Goal: Navigation & Orientation: Find specific page/section

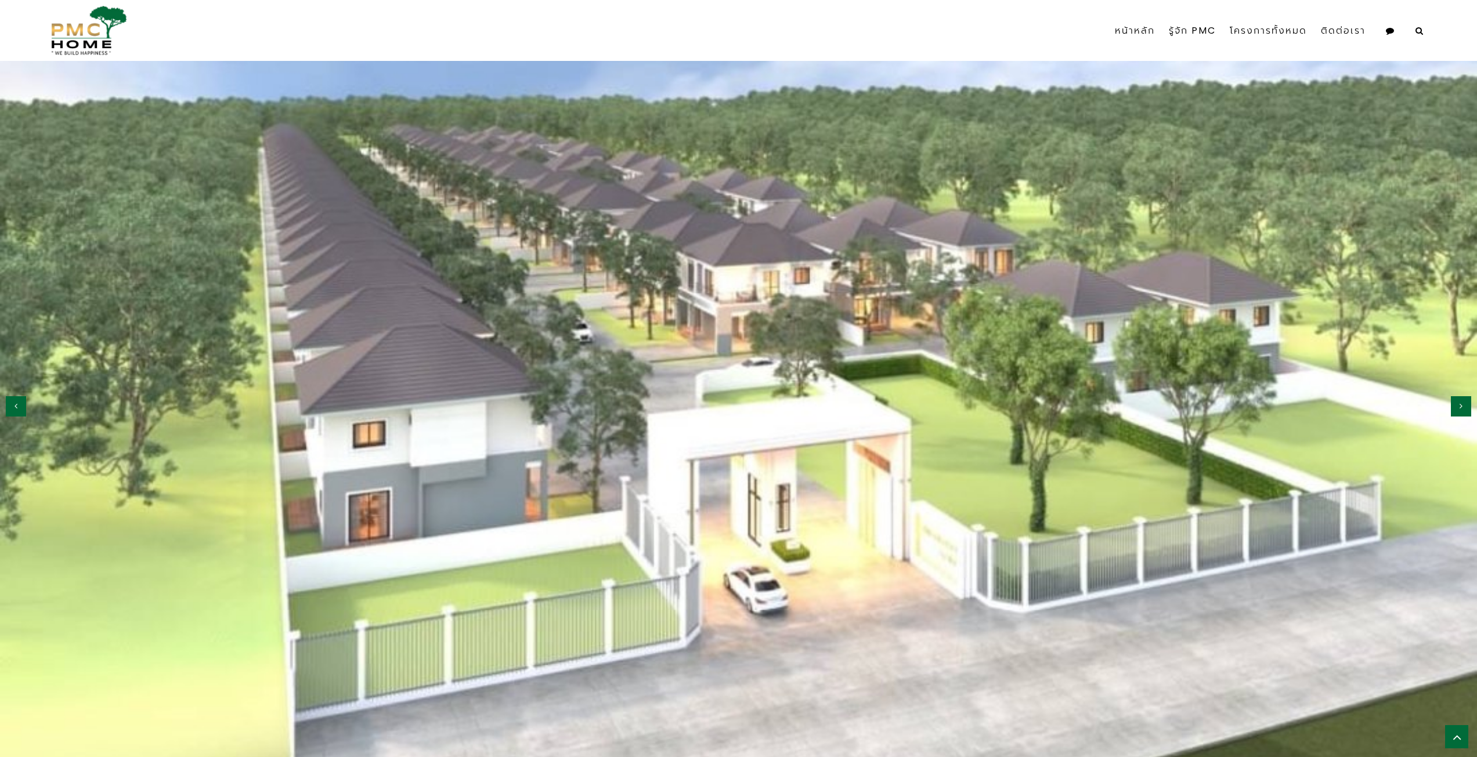
scroll to position [1683, 0]
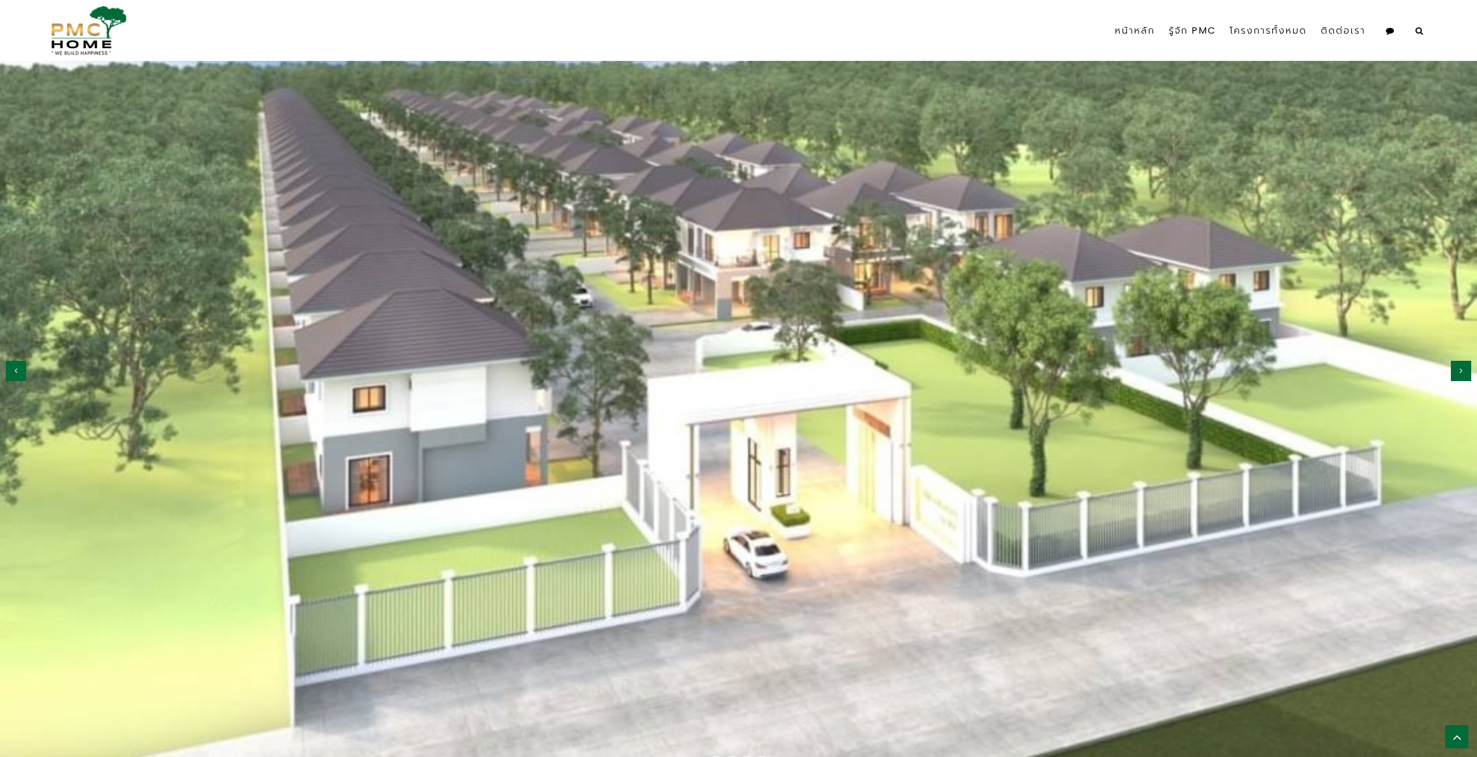
click at [1459, 364] on button "button" at bounding box center [1461, 371] width 20 height 20
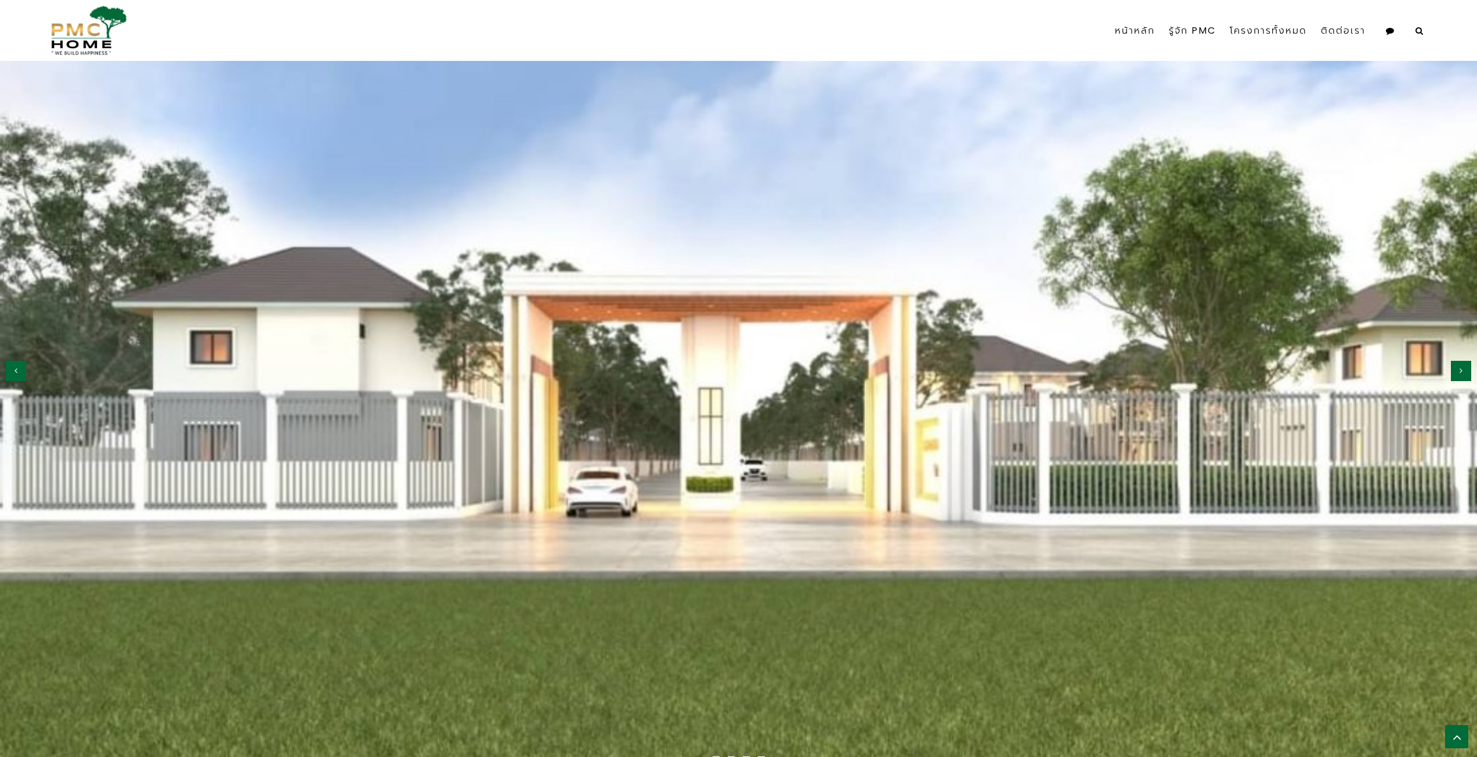
click at [1459, 364] on button "button" at bounding box center [1461, 371] width 20 height 20
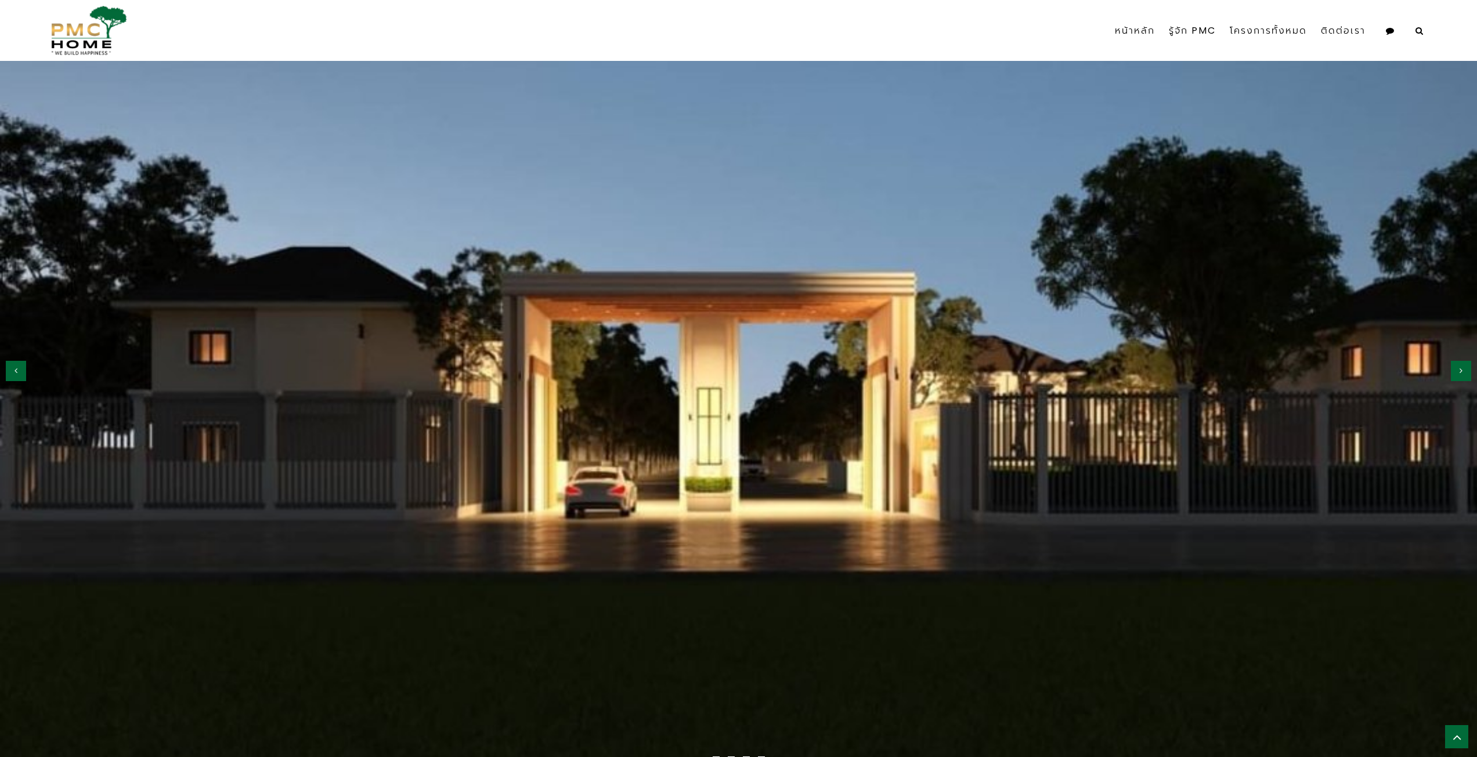
click at [1459, 364] on button "button" at bounding box center [1461, 371] width 20 height 20
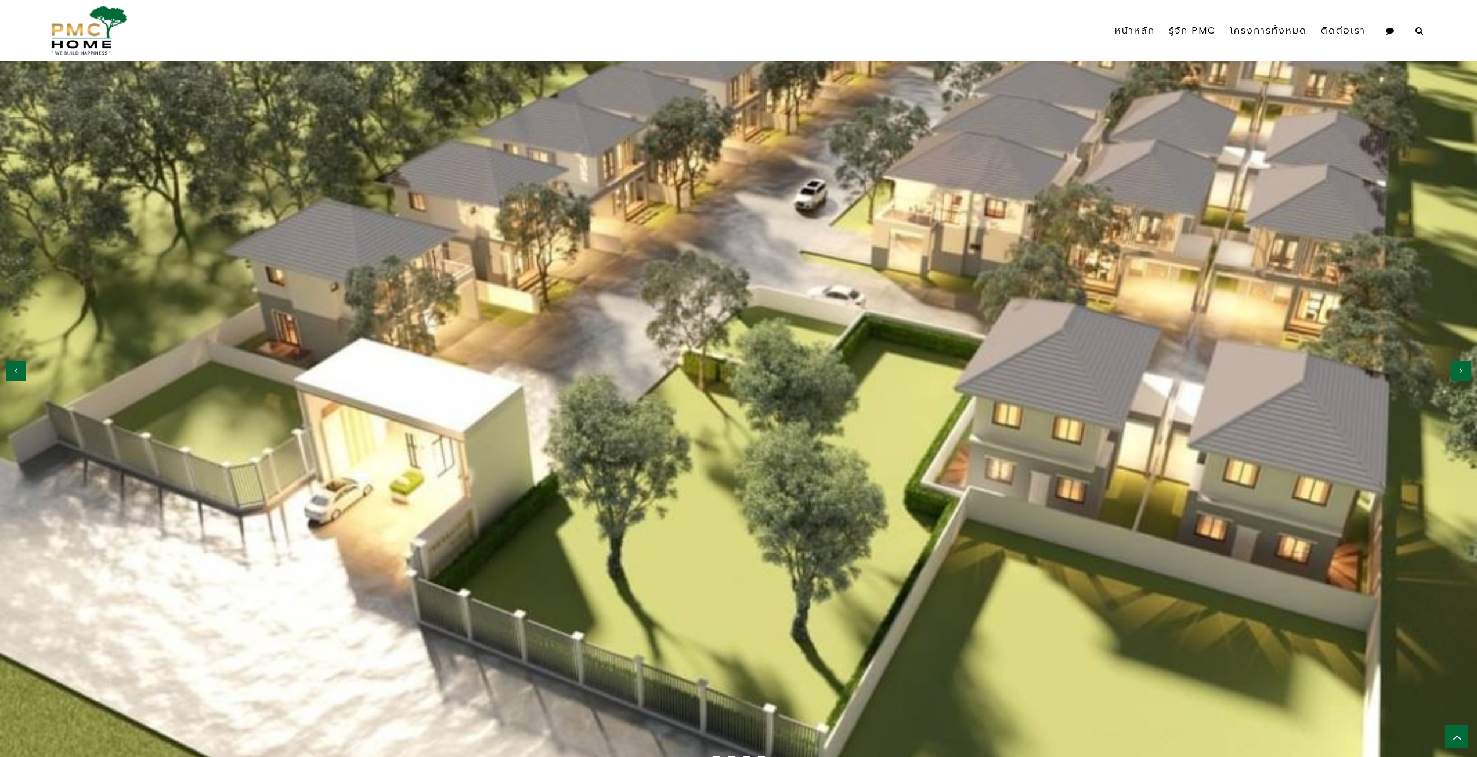
click at [1459, 364] on button "button" at bounding box center [1461, 371] width 20 height 20
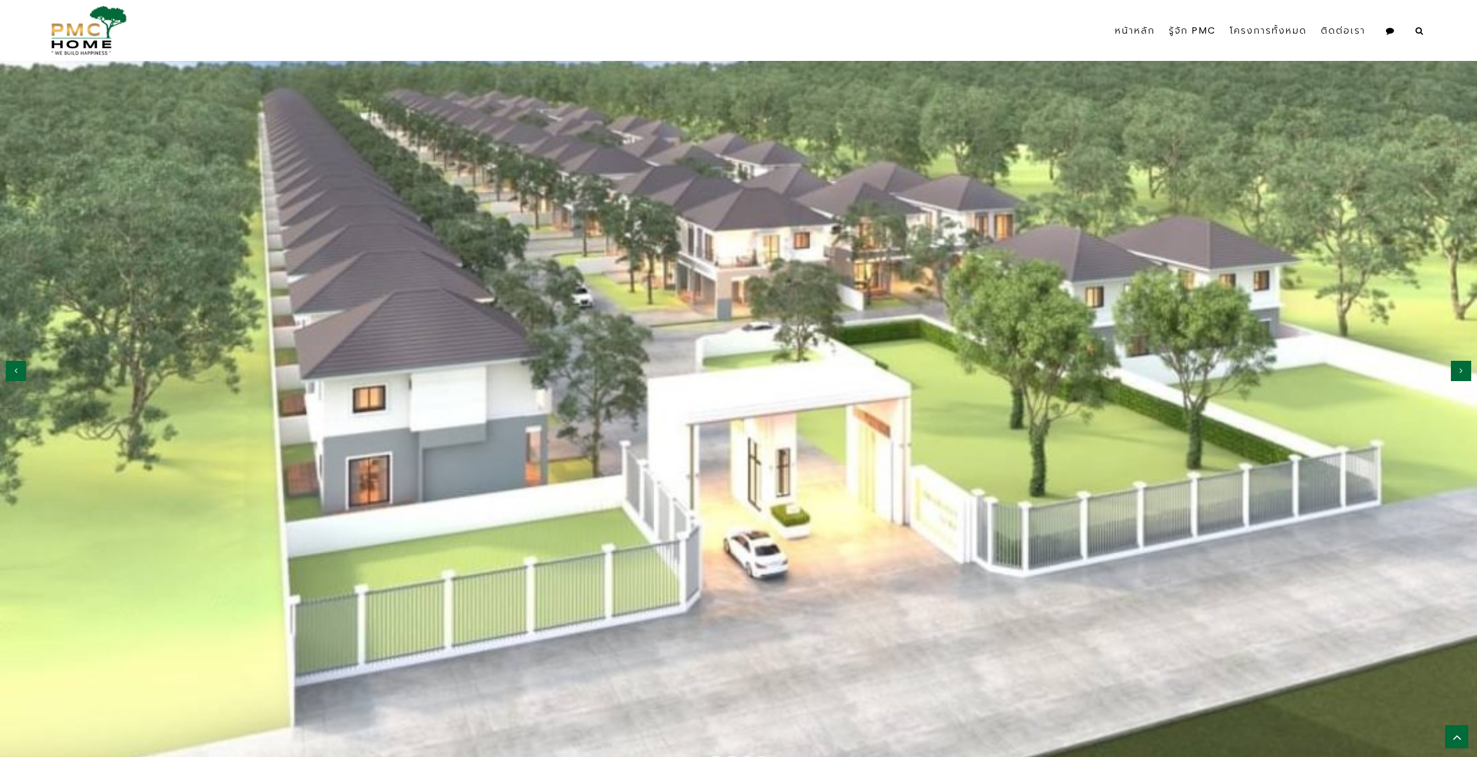
click at [1459, 364] on button "button" at bounding box center [1461, 371] width 20 height 20
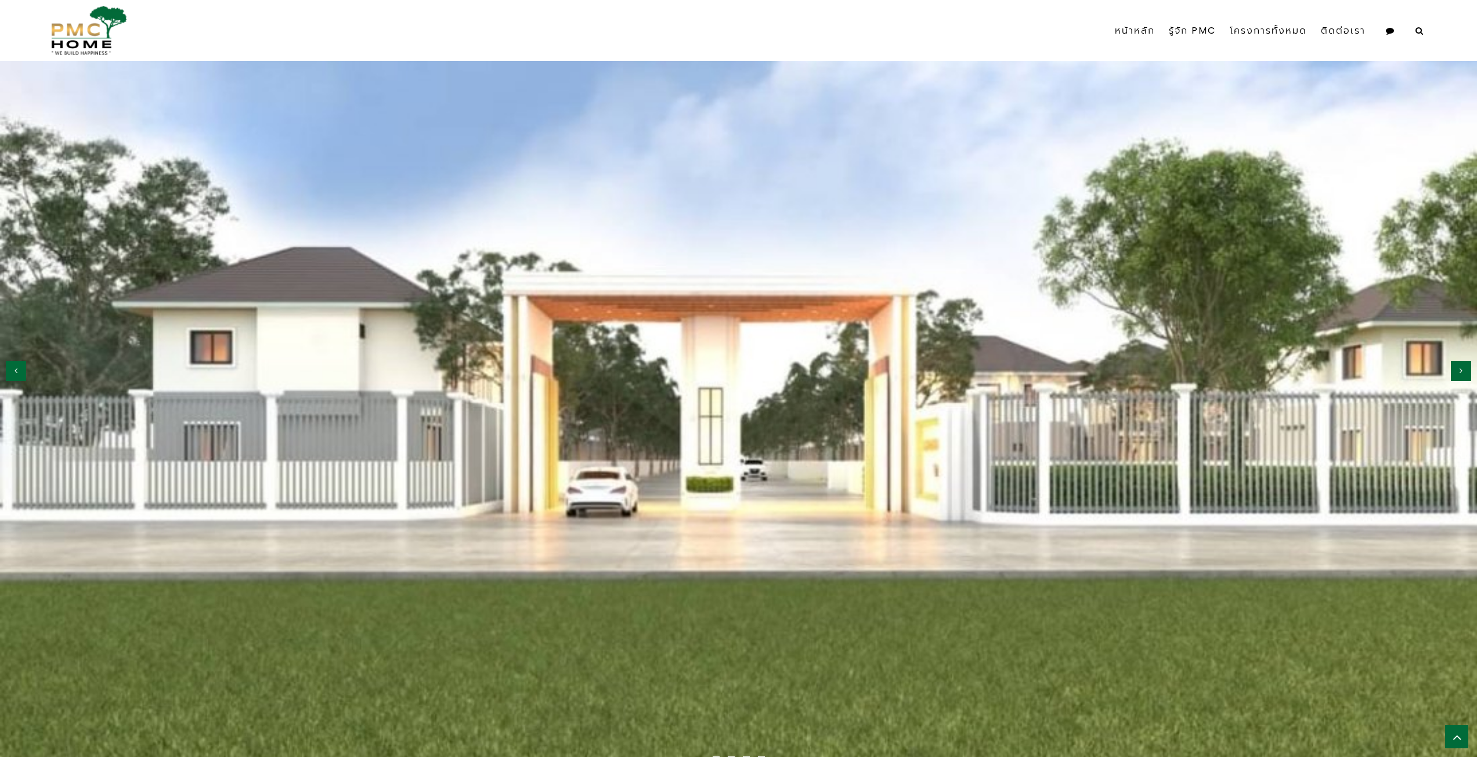
click at [1459, 364] on button "button" at bounding box center [1461, 371] width 20 height 20
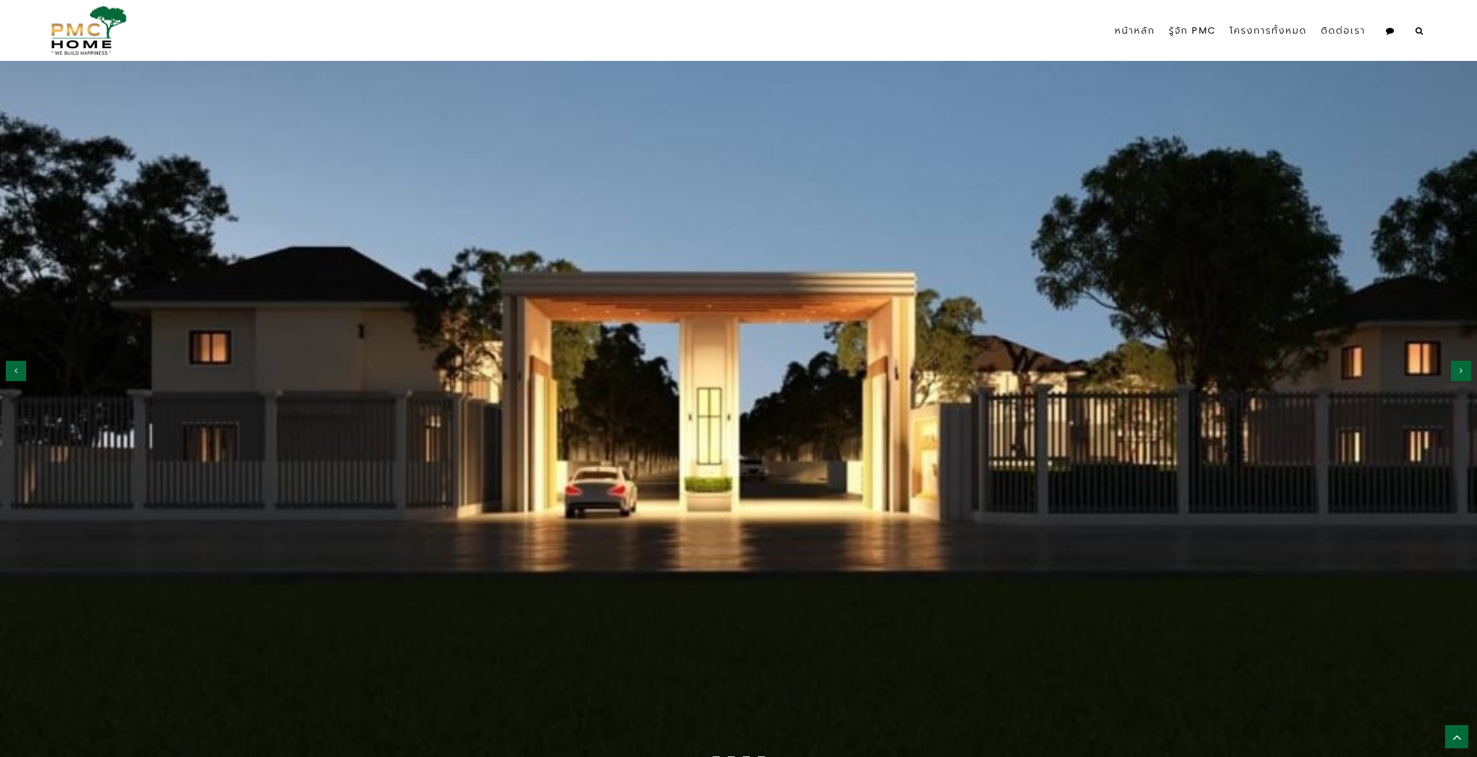
click at [1459, 364] on button "button" at bounding box center [1461, 371] width 20 height 20
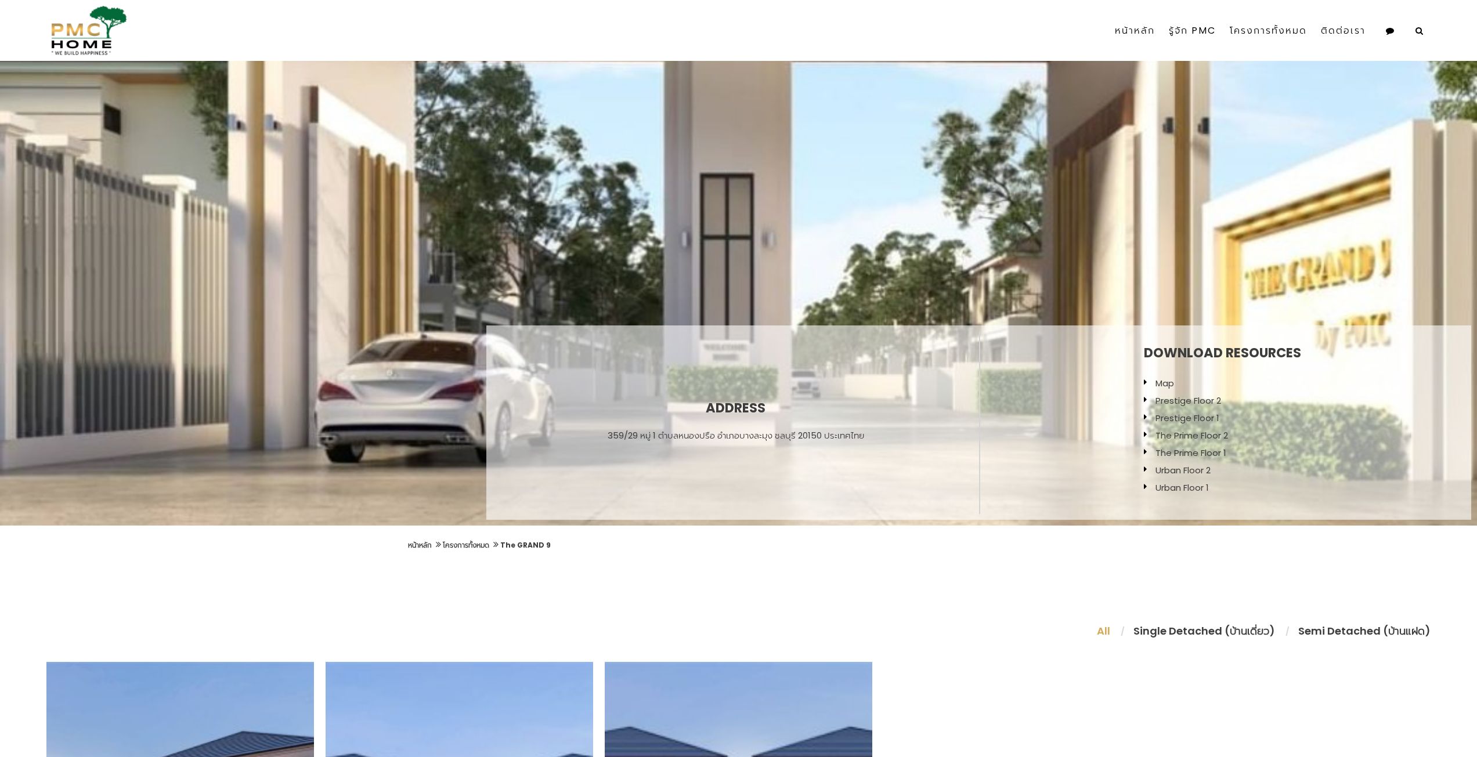
scroll to position [232, 0]
drag, startPoint x: 874, startPoint y: 429, endPoint x: 596, endPoint y: 447, distance: 278.5
click at [596, 447] on div "Address 359/29 หมู่ 1 ตำบลหนองปรือ อำเภอบางละมุง ชลบุรี 20150 ประเทศไทย" at bounding box center [735, 422] width 486 height 183
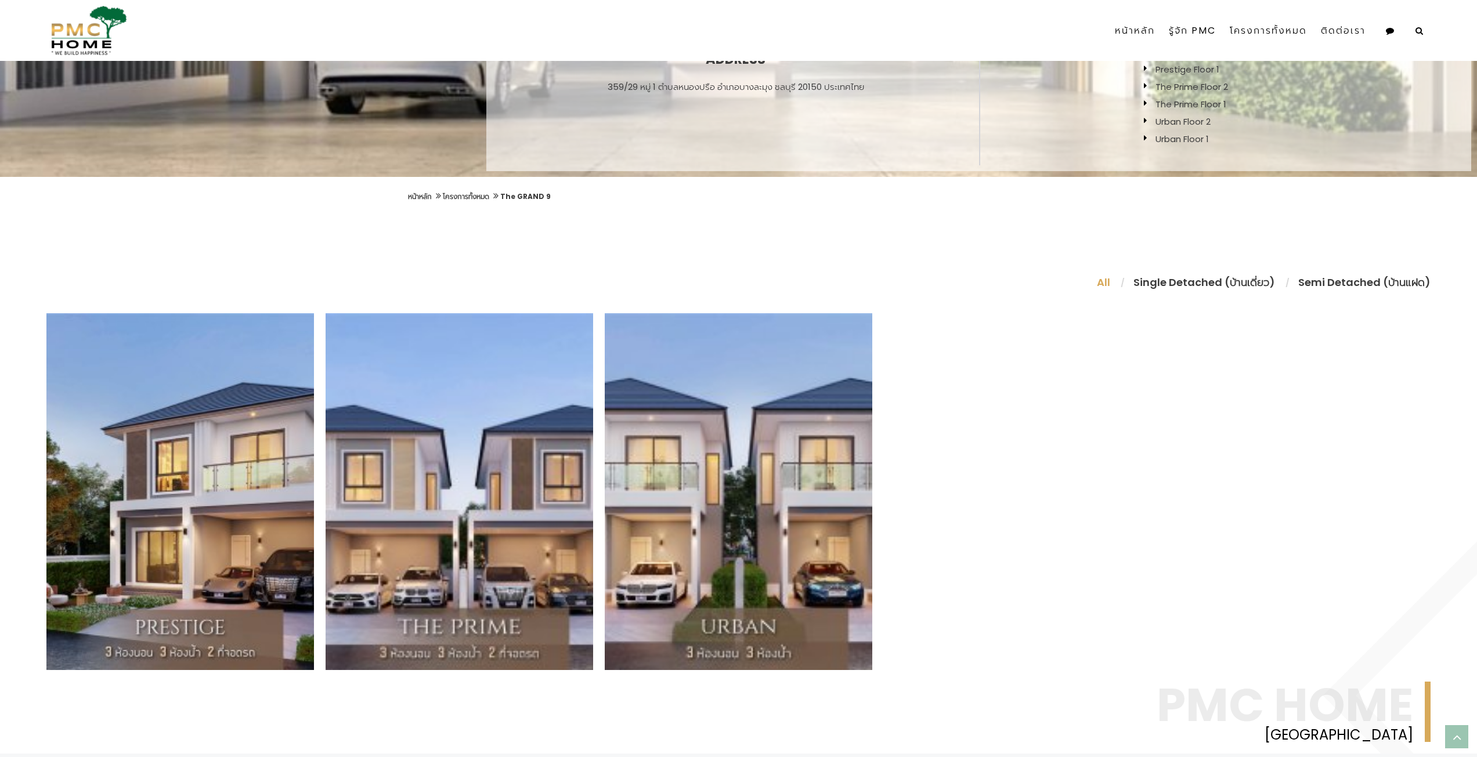
click at [1107, 500] on div "Prestige บ้านเดี่ยว 2 ชั้น 3 ห้องนอน 3 ห้องน้ำ 2 ที่จอดรถ พร้อมส่วนกลางครบถ้วน …" at bounding box center [738, 491] width 1384 height 357
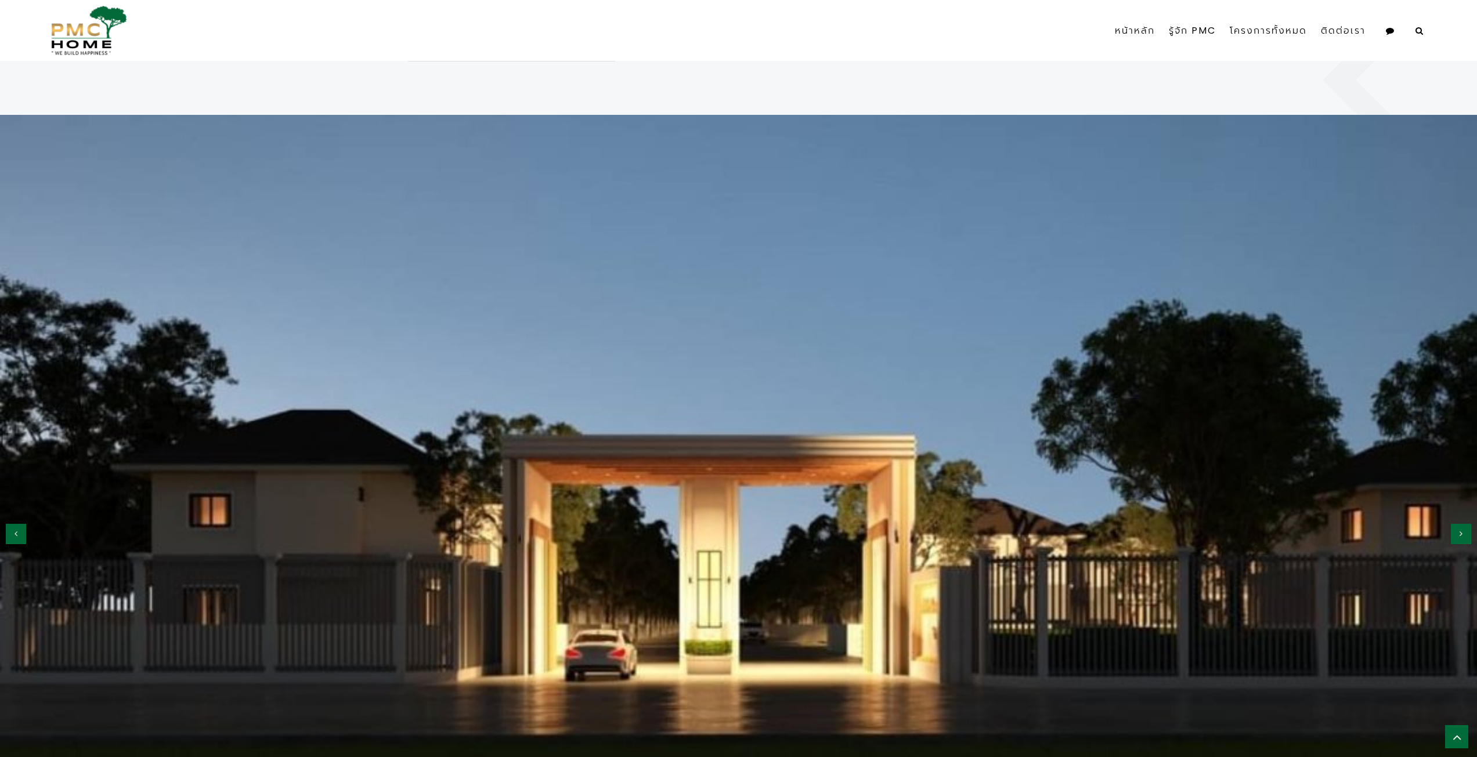
scroll to position [1509, 0]
